Goal: Task Accomplishment & Management: Use online tool/utility

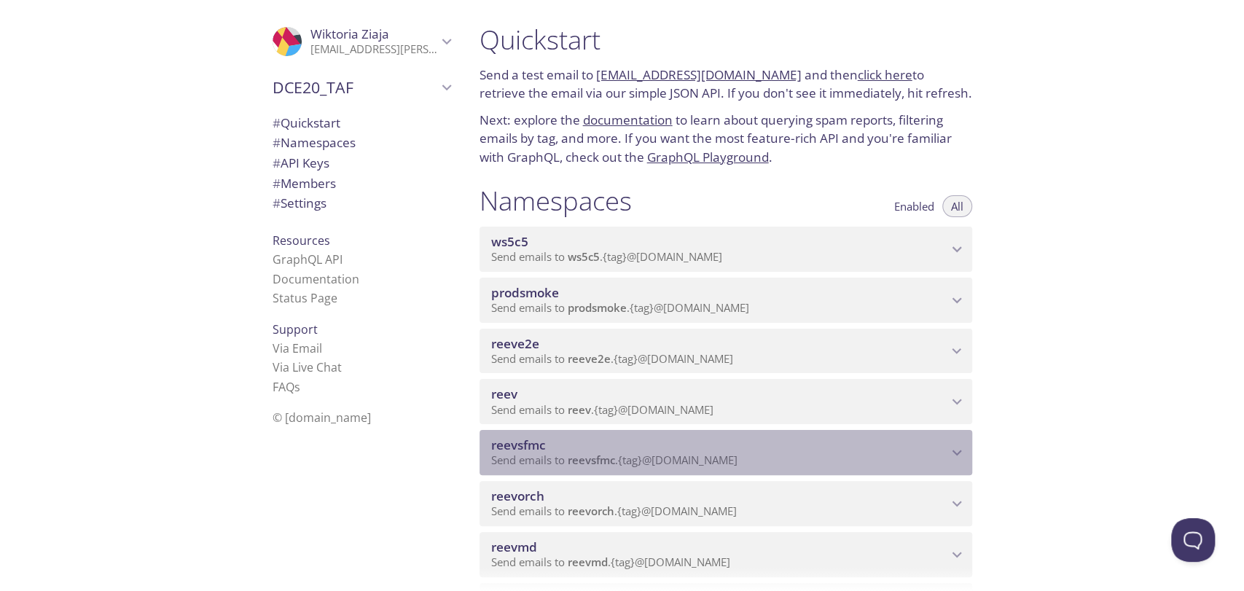
click at [956, 456] on icon "reevsfmc namespace" at bounding box center [957, 452] width 19 height 19
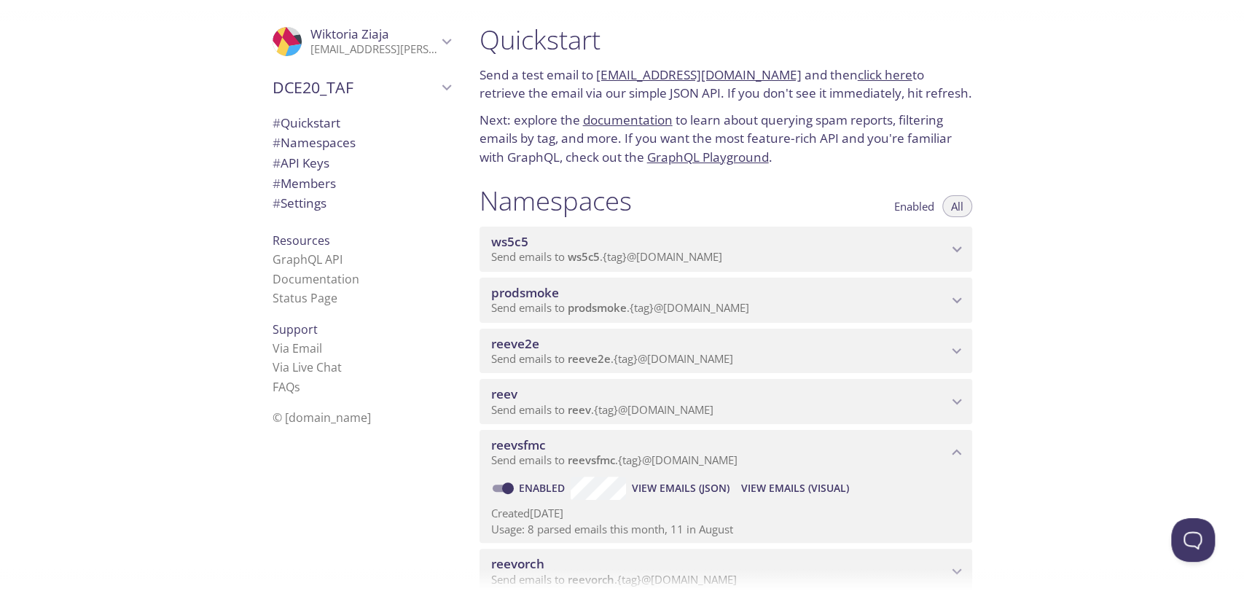
click at [793, 492] on span "View Emails (Visual)" at bounding box center [795, 488] width 108 height 17
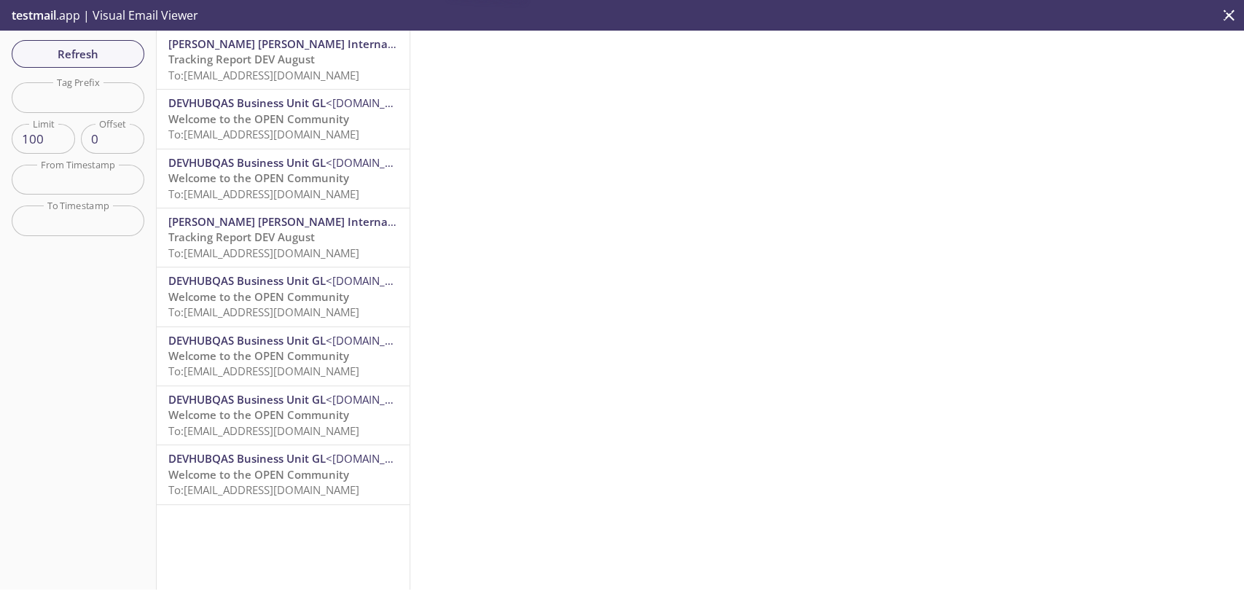
click at [222, 69] on span "To: [EMAIL_ADDRESS][DOMAIN_NAME]" at bounding box center [263, 75] width 191 height 15
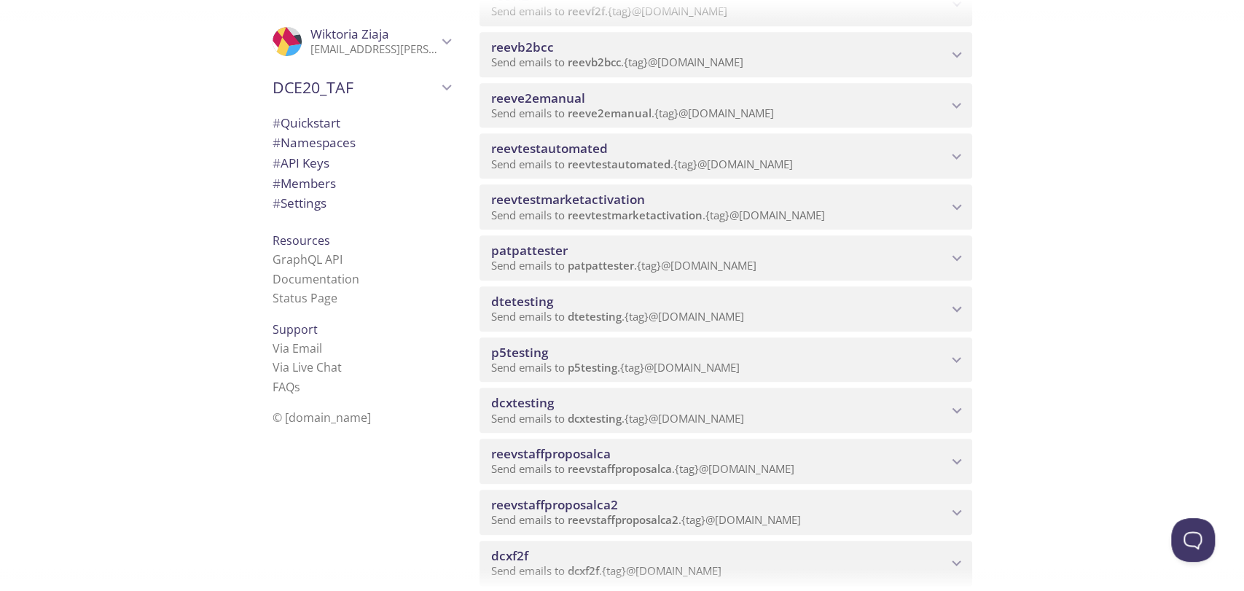
scroll to position [891, 0]
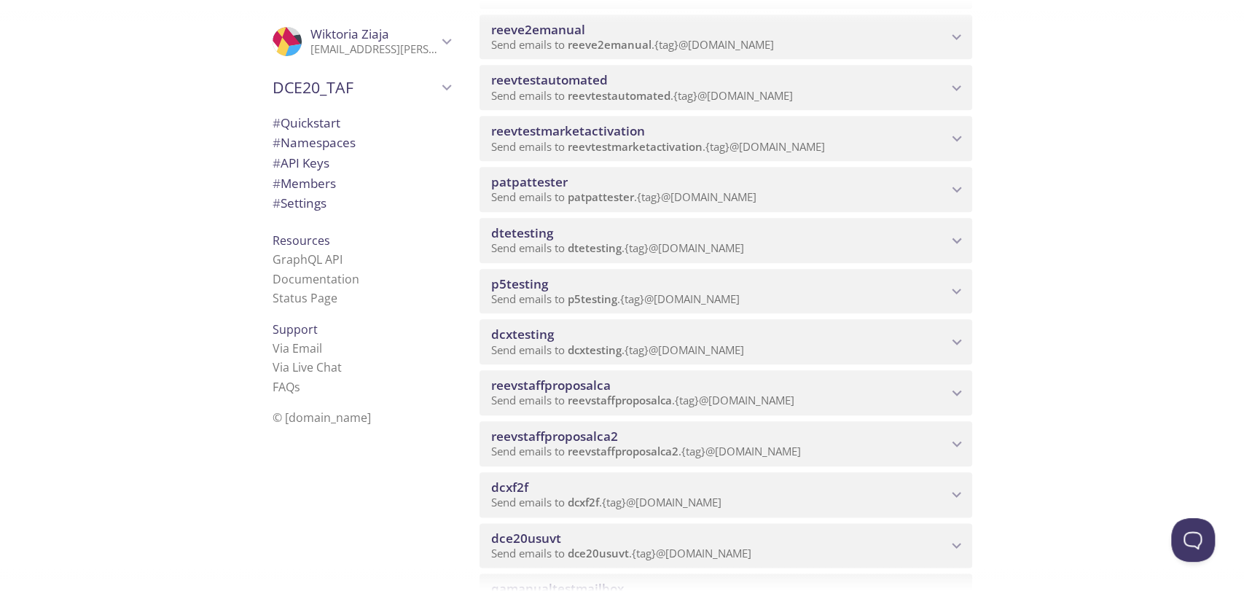
click at [831, 239] on span "dtetesting" at bounding box center [719, 233] width 456 height 16
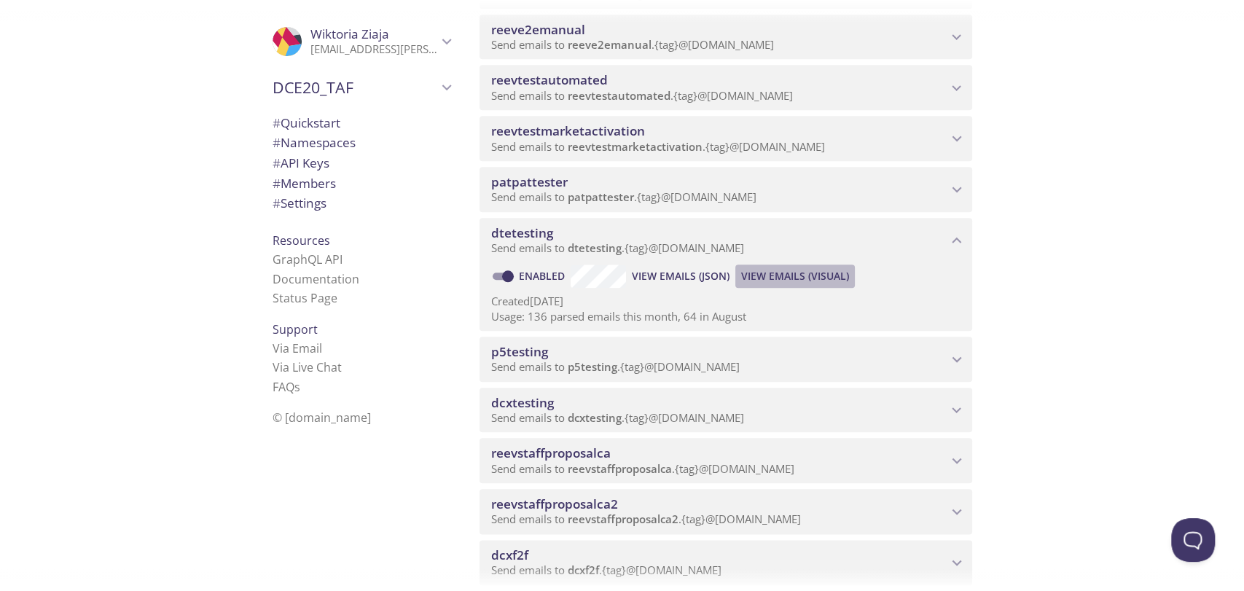
click at [824, 276] on span "View Emails (Visual)" at bounding box center [795, 275] width 108 height 17
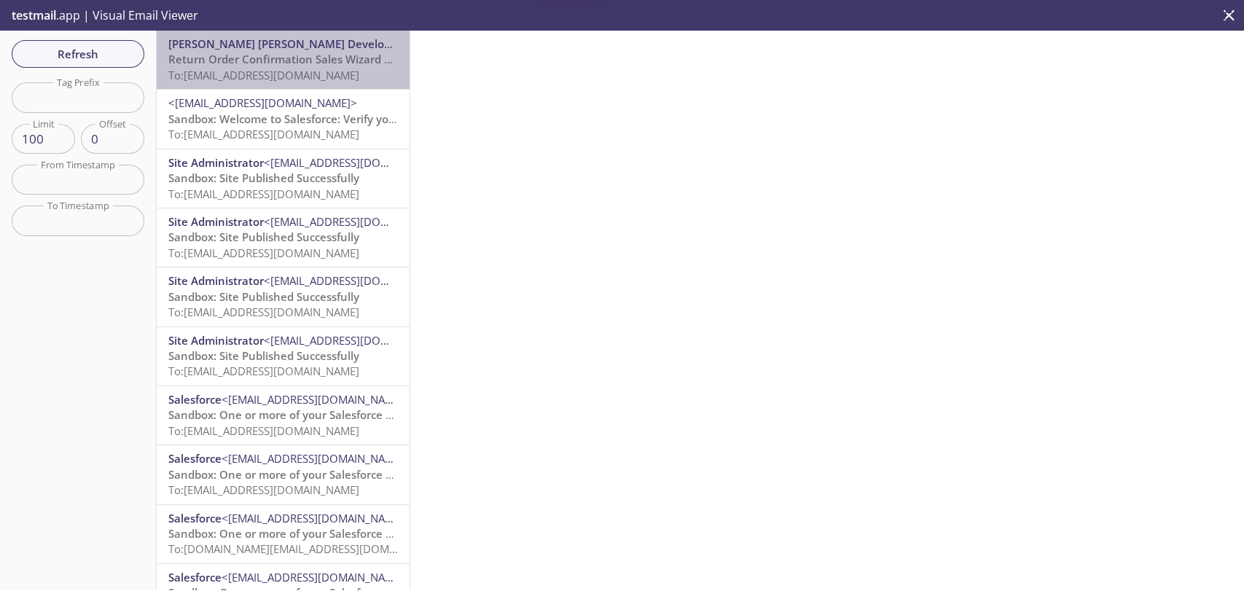
click at [303, 58] on span "Return Order Confirmation Sales Wizard TestEmail" at bounding box center [301, 59] width 266 height 15
